Goal: Information Seeking & Learning: Check status

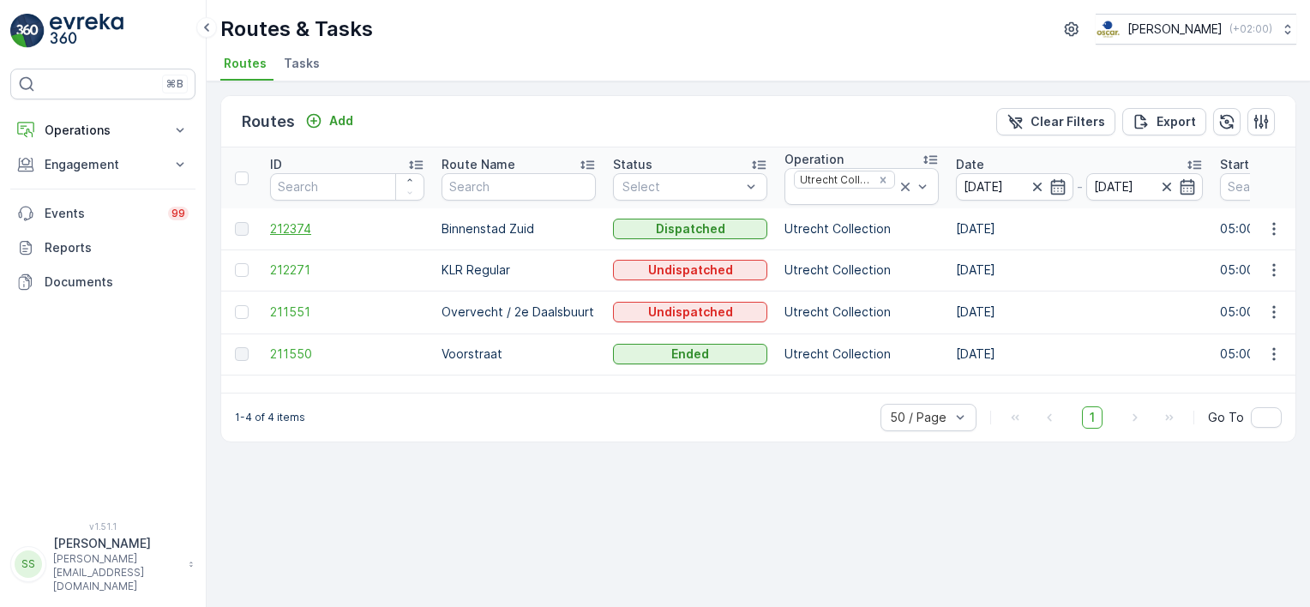
click at [280, 227] on span "212374" at bounding box center [347, 228] width 154 height 17
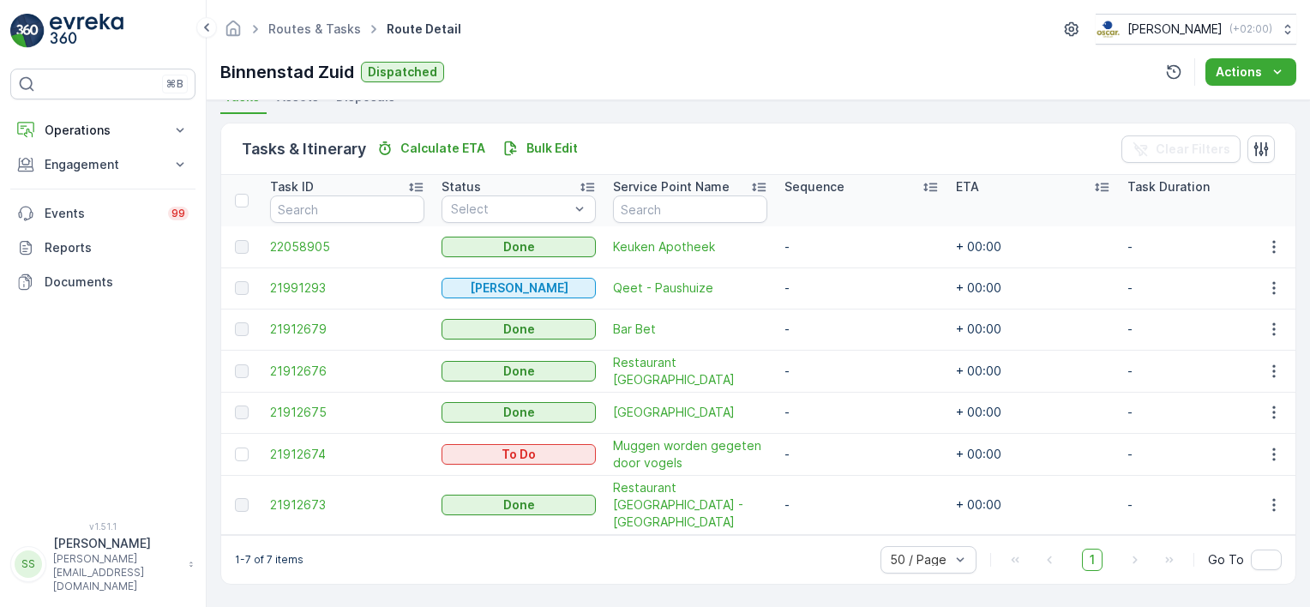
scroll to position [381, 0]
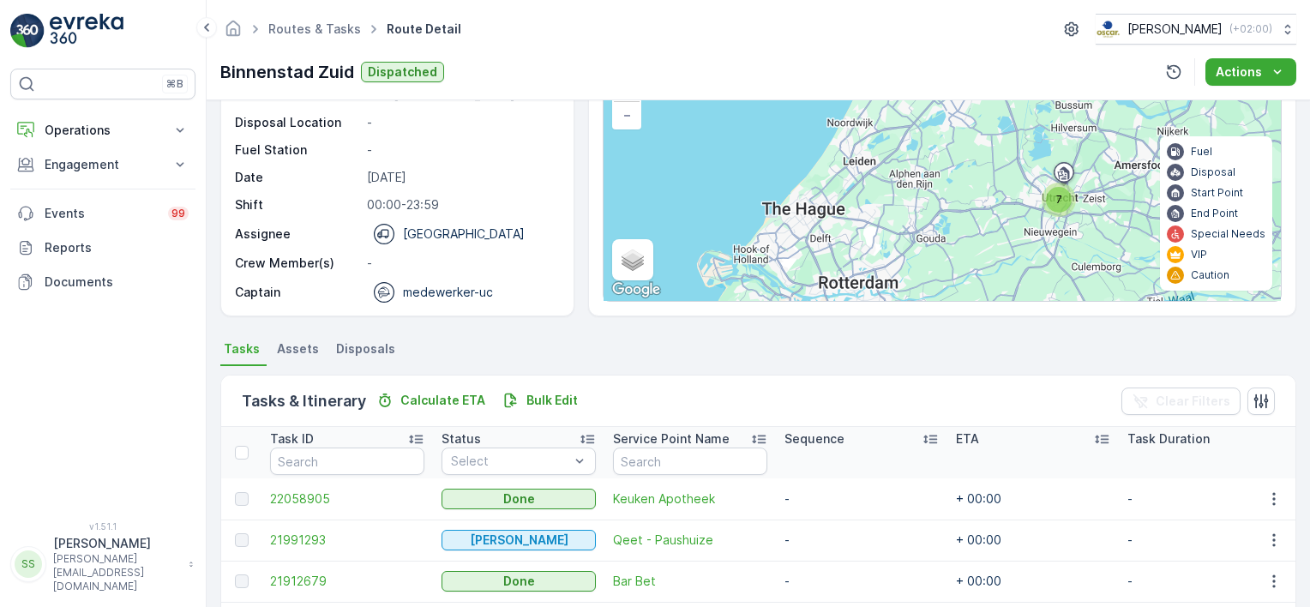
scroll to position [381, 0]
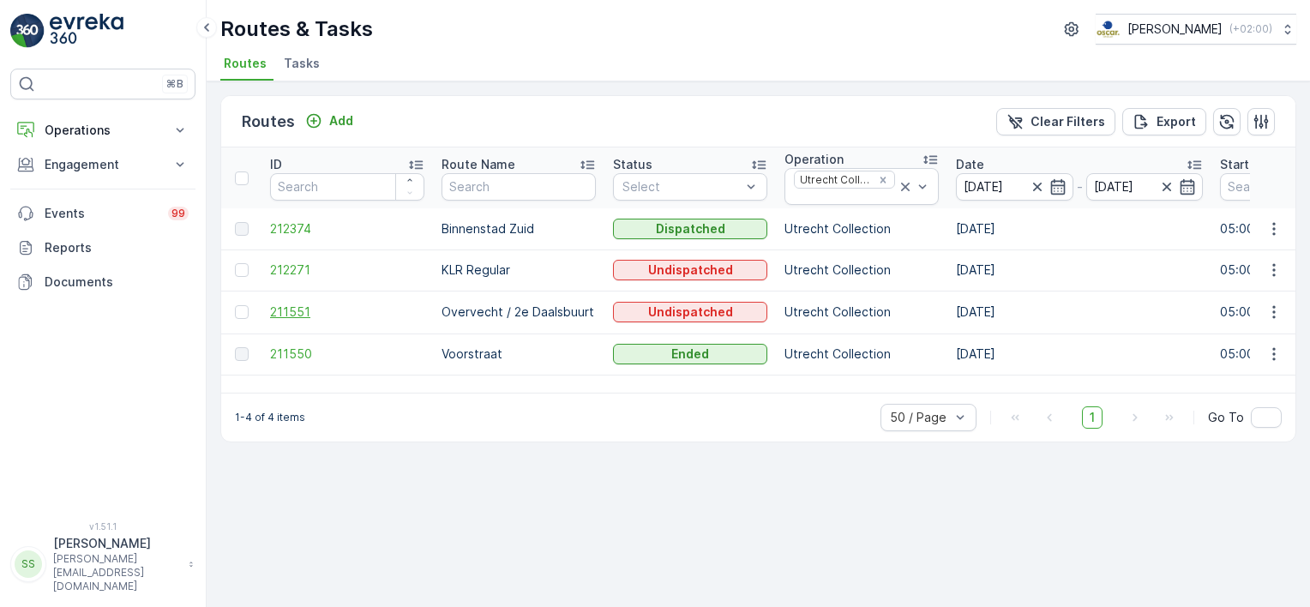
click at [299, 311] on span "211551" at bounding box center [347, 312] width 154 height 17
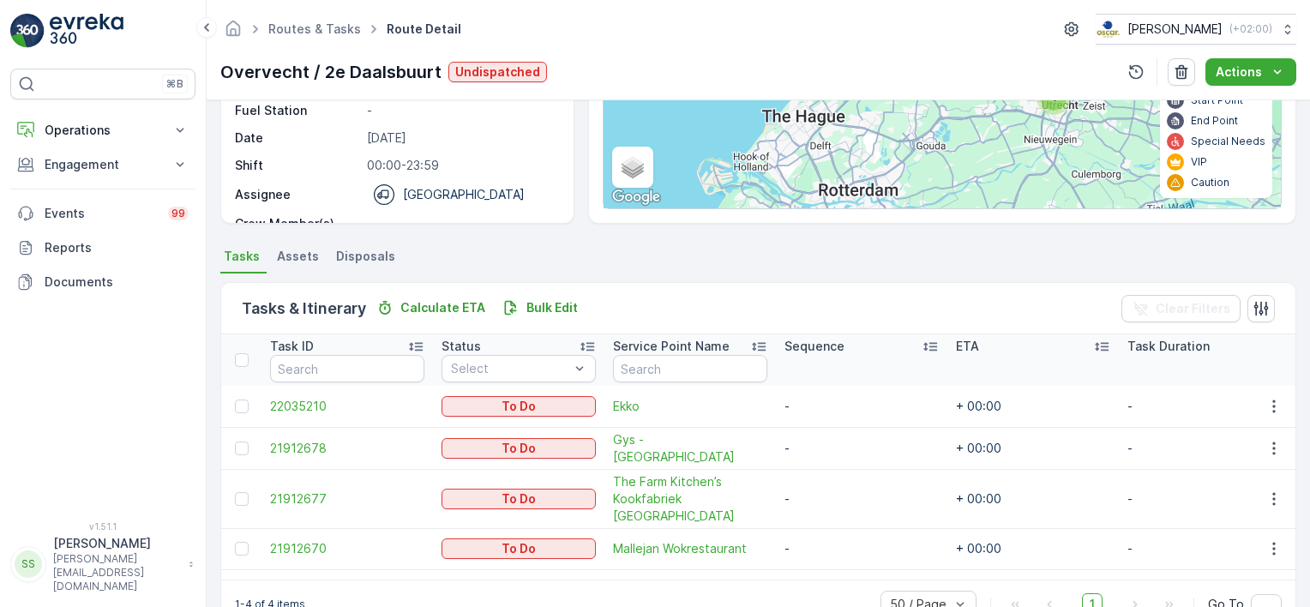
scroll to position [276, 0]
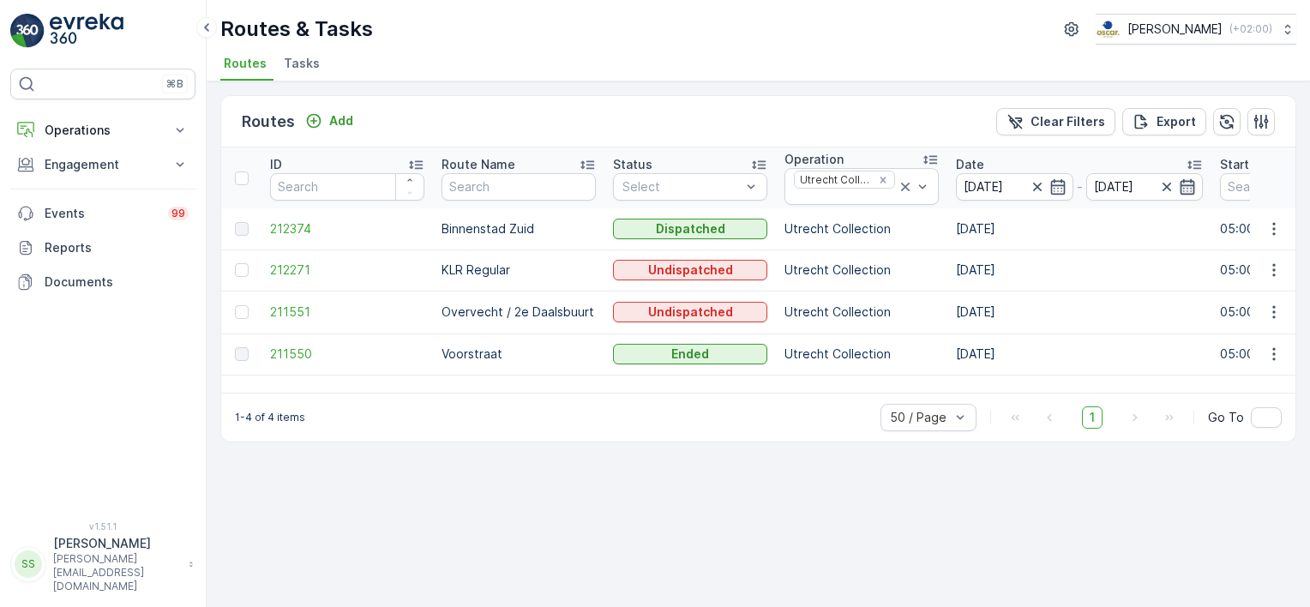
click at [1192, 185] on icon "button" at bounding box center [1187, 186] width 17 height 17
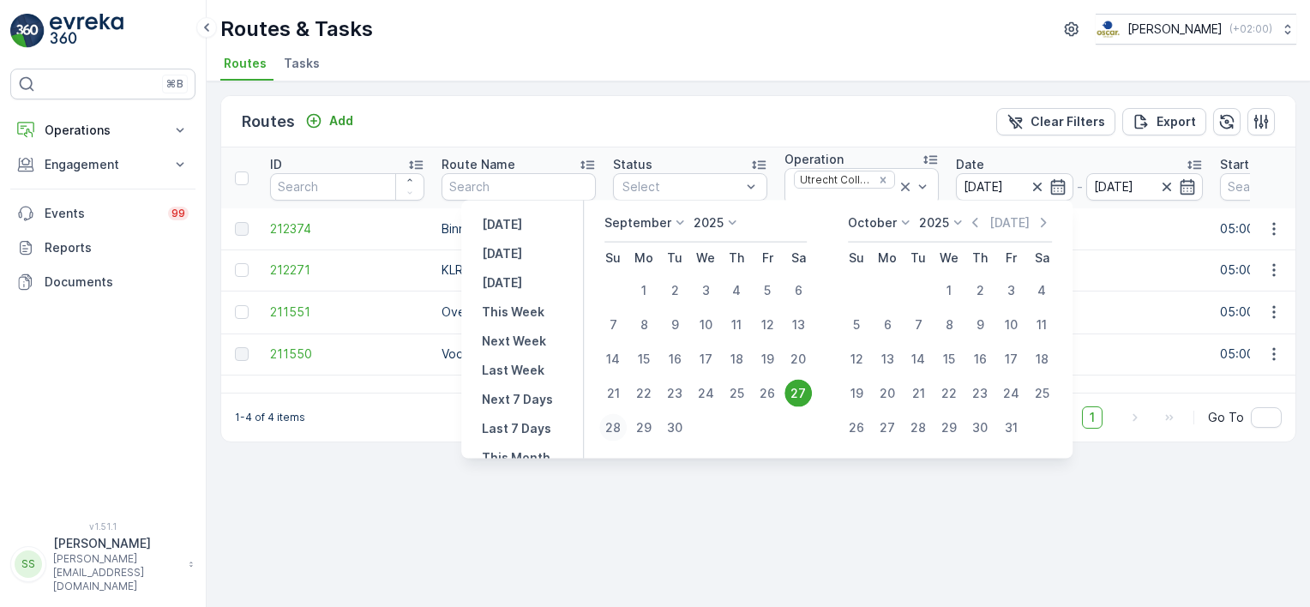
click at [608, 428] on div "28" at bounding box center [612, 427] width 27 height 27
type input "28.09.2025"
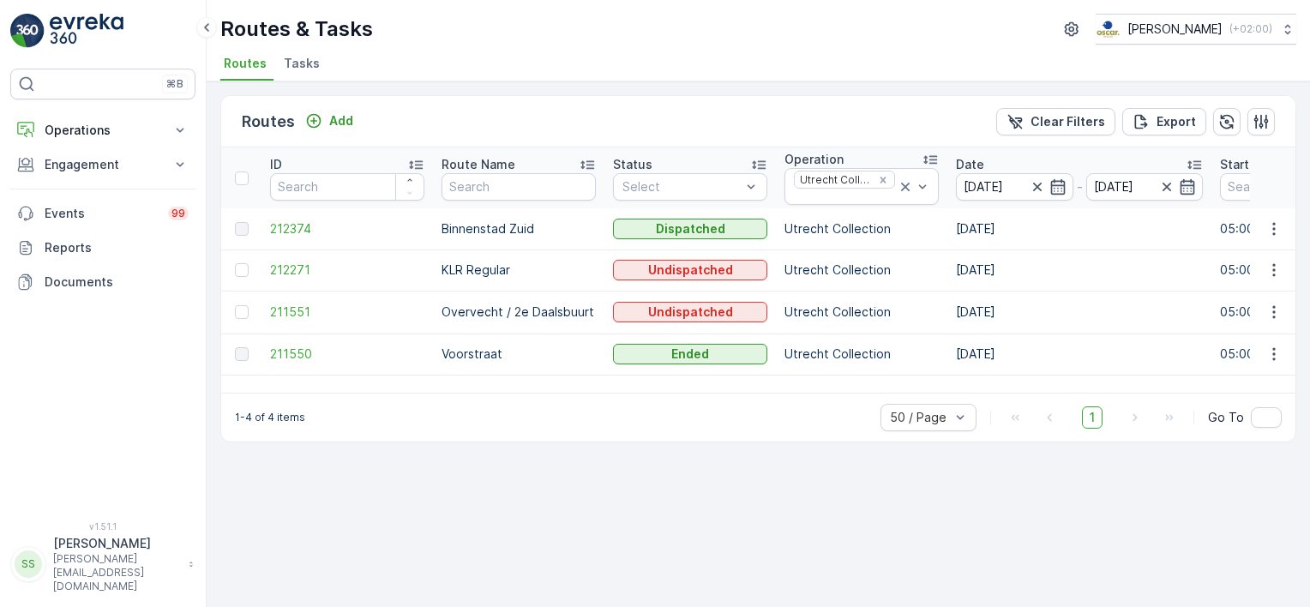
click at [641, 115] on div "Routes Add Clear Filters Export" at bounding box center [758, 121] width 1074 height 51
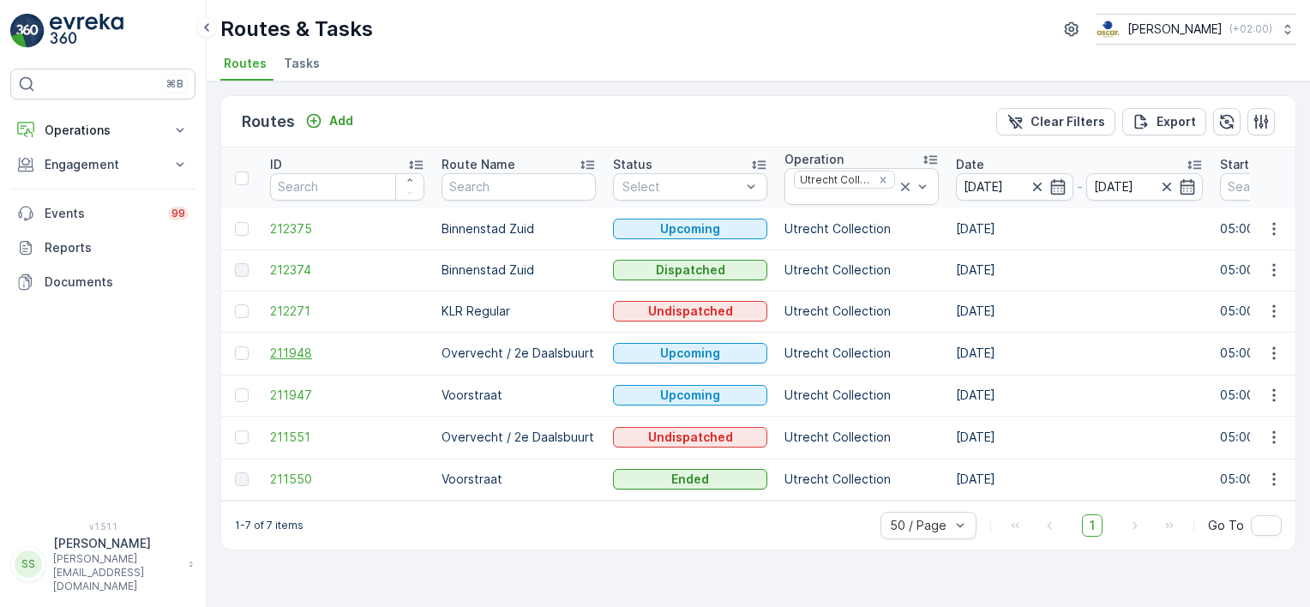
click at [292, 353] on span "211948" at bounding box center [347, 353] width 154 height 17
click at [310, 393] on span "211947" at bounding box center [347, 395] width 154 height 17
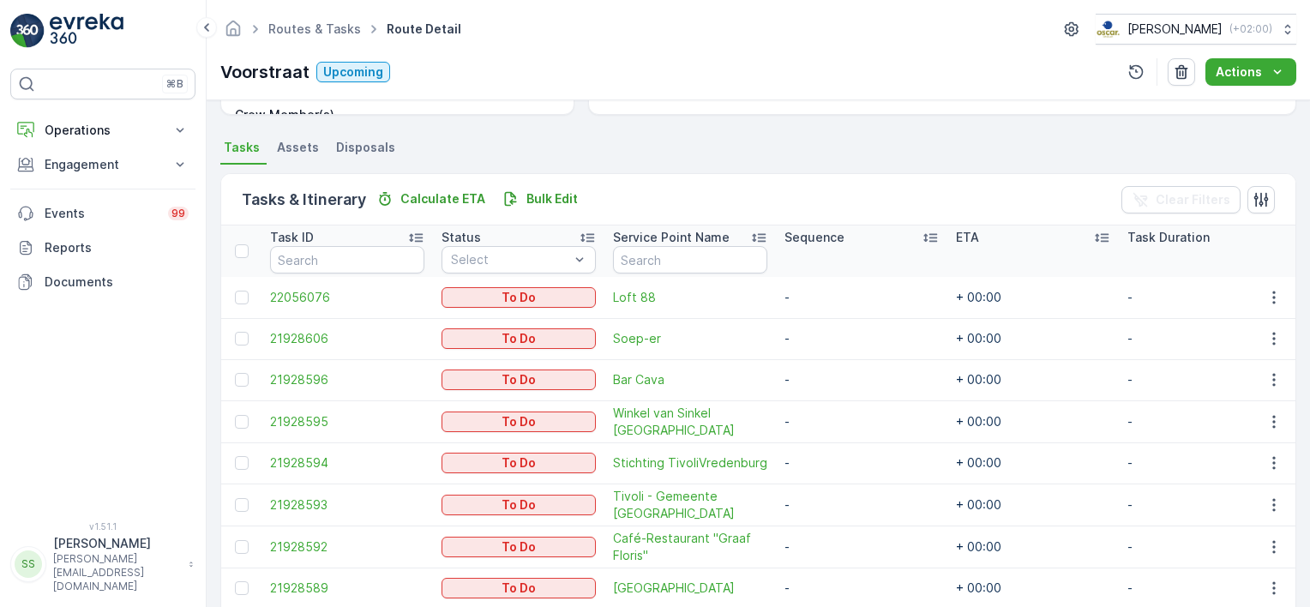
scroll to position [421, 0]
